Goal: Navigation & Orientation: Find specific page/section

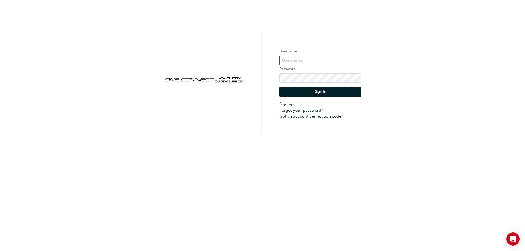
type input "CHAU0724"
click at [357, 195] on div "Username CHAU0724 Password Sign In Sign up Forgot your password? Got an account…" at bounding box center [262, 125] width 525 height 251
click at [354, 202] on div "Username CHAU0724 Password Sign In Sign up Forgot your password? Got an account…" at bounding box center [262, 125] width 525 height 251
click at [66, 201] on div "Username CHAU0724 Password Sign In Sign up Forgot your password? Got an account…" at bounding box center [262, 125] width 525 height 251
click at [184, 207] on div "Username CHAU0724 Password Sign In Sign up Forgot your password? Got an account…" at bounding box center [262, 125] width 525 height 251
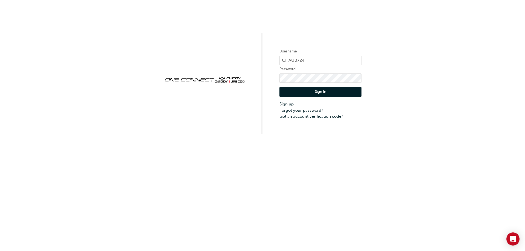
click at [140, 140] on div "Username CHAU0724 Password Sign In Sign up Forgot your password? Got an account…" at bounding box center [262, 125] width 525 height 251
click at [79, 103] on div "Username CHAU0724 Password Sign In Sign up Forgot your password? Got an account…" at bounding box center [262, 67] width 525 height 134
click at [402, 103] on div "Username CHAU0724 Password Sign In Sign up Forgot your password? Got an account…" at bounding box center [262, 67] width 525 height 134
click at [326, 96] on button "Sign In" at bounding box center [320, 92] width 82 height 10
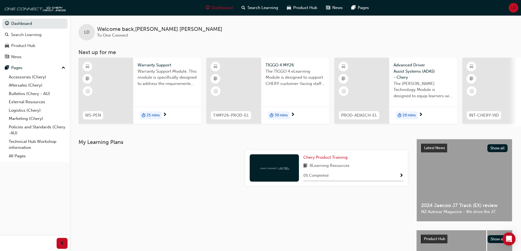
click at [29, 181] on div "Dashboard Search Learning Product Hub News Pages Pages Accessories (Chery) Afte…" at bounding box center [35, 118] width 70 height 237
drag, startPoint x: 38, startPoint y: 172, endPoint x: 43, endPoint y: 179, distance: 8.4
click at [39, 172] on div "Dashboard Search Learning Product Hub News Pages Pages Accessories (Chery) Afte…" at bounding box center [35, 118] width 70 height 237
click at [43, 182] on div "Dashboard Search Learning Product Hub News Pages Pages Accessories (Chery) Afte…" at bounding box center [35, 118] width 70 height 237
click at [37, 175] on div "Dashboard Search Learning Product Hub News Pages Pages Accessories (Chery) Afte…" at bounding box center [35, 118] width 70 height 237
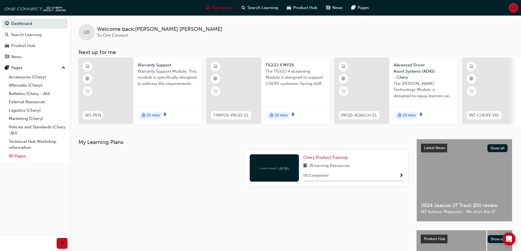
click at [15, 154] on link "All Pages" at bounding box center [37, 156] width 61 height 8
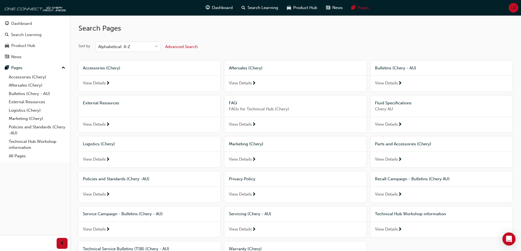
scroll to position [57, 0]
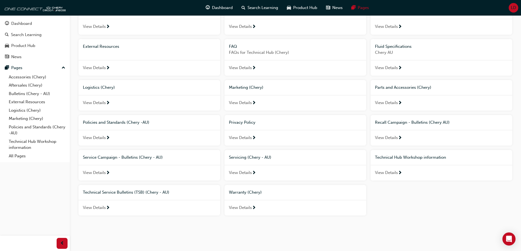
click at [437, 210] on div "Accessories (Chery) View Details Aftersales (Chery) View Details Bulletins (Che…" at bounding box center [295, 112] width 438 height 216
